Goal: Task Accomplishment & Management: Manage account settings

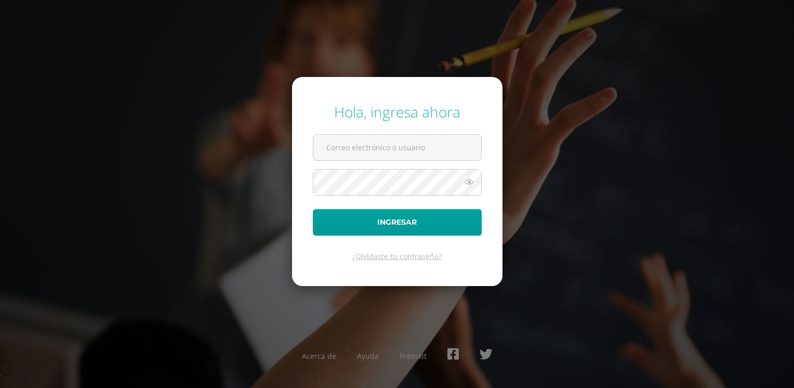
type input "[EMAIL_ADDRESS][DOMAIN_NAME]"
click at [578, 146] on div "Hola, ingresa ahora [EMAIL_ADDRESS][DOMAIN_NAME] Ingresar ¿Olvidaste tu contras…" at bounding box center [397, 194] width 671 height 201
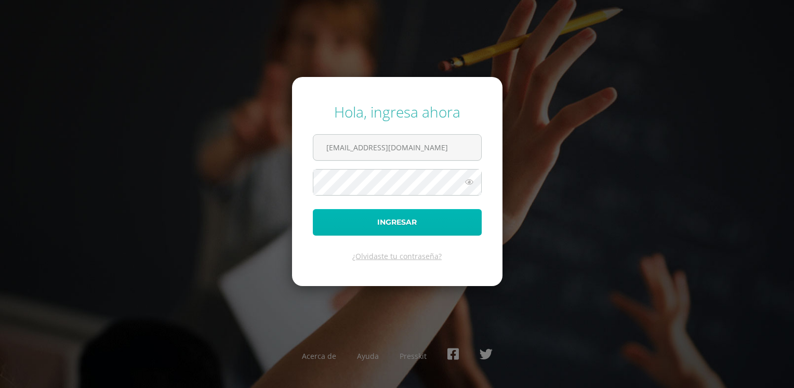
click at [429, 218] on button "Ingresar" at bounding box center [397, 222] width 169 height 27
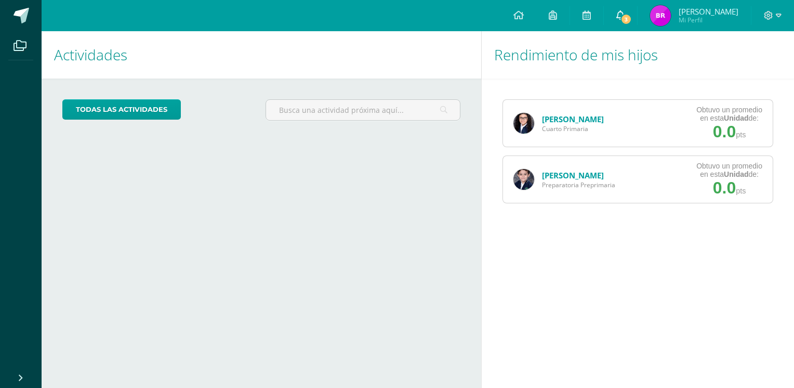
click at [632, 16] on span "3" at bounding box center [626, 19] width 11 height 11
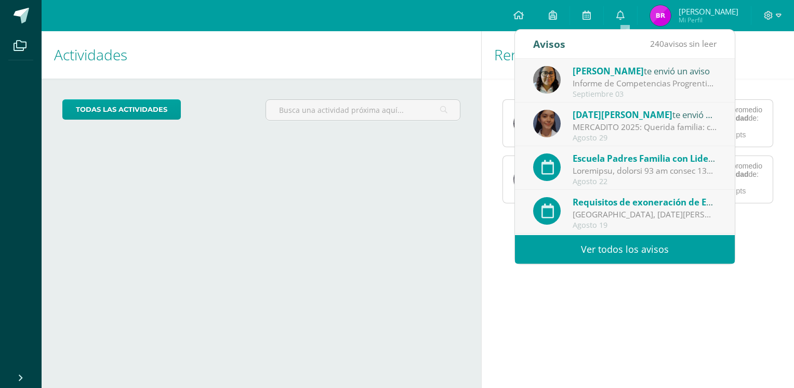
click at [638, 76] on div "Clara te envió un aviso" at bounding box center [645, 71] width 145 height 14
